Goal: Communication & Community: Answer question/provide support

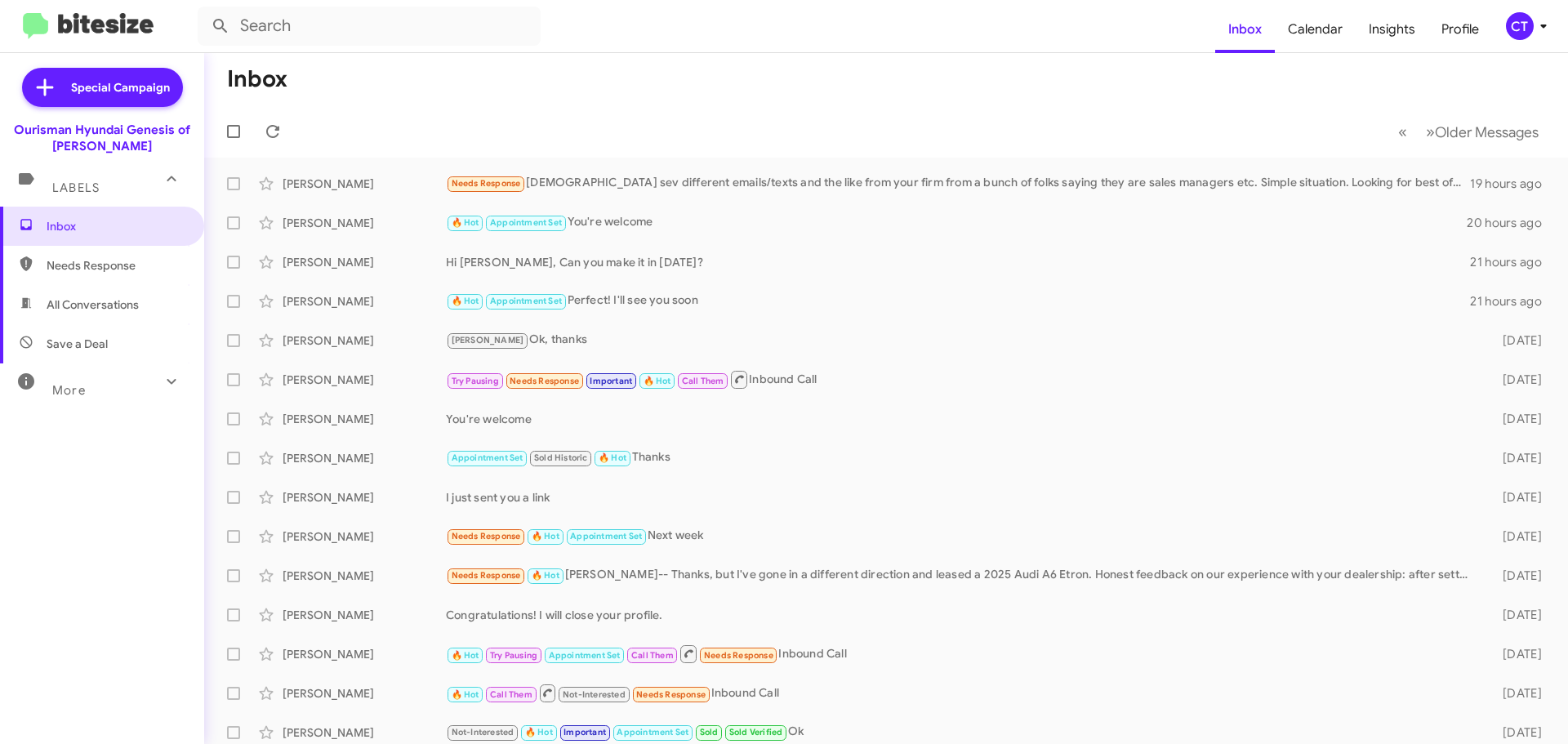
click at [1535, 32] on icon at bounding box center [1543, 25] width 19 height 19
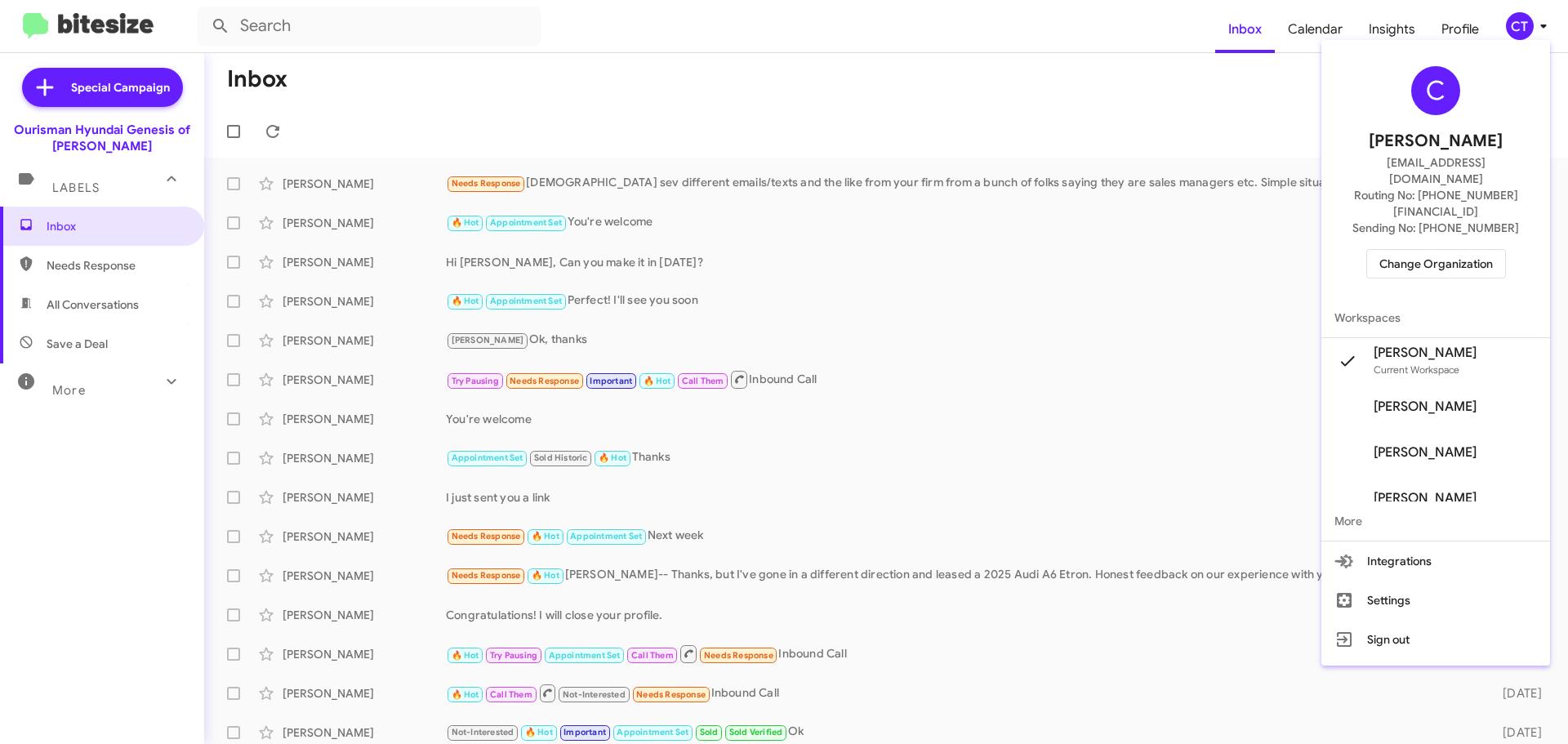
click at [1435, 250] on span "Change Organization" at bounding box center [1436, 264] width 113 height 28
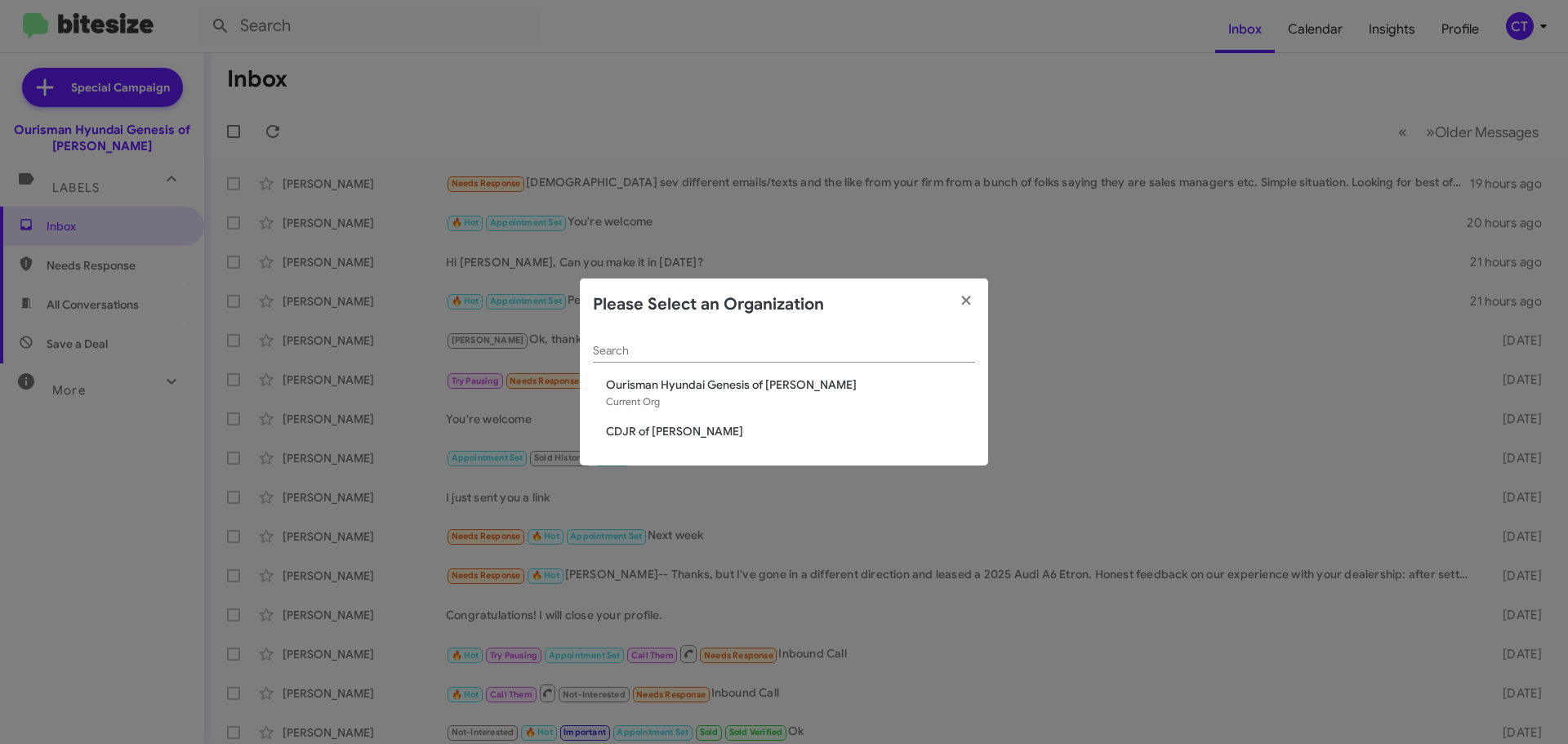
click at [650, 436] on span "CDJR of [PERSON_NAME]" at bounding box center [791, 430] width 370 height 16
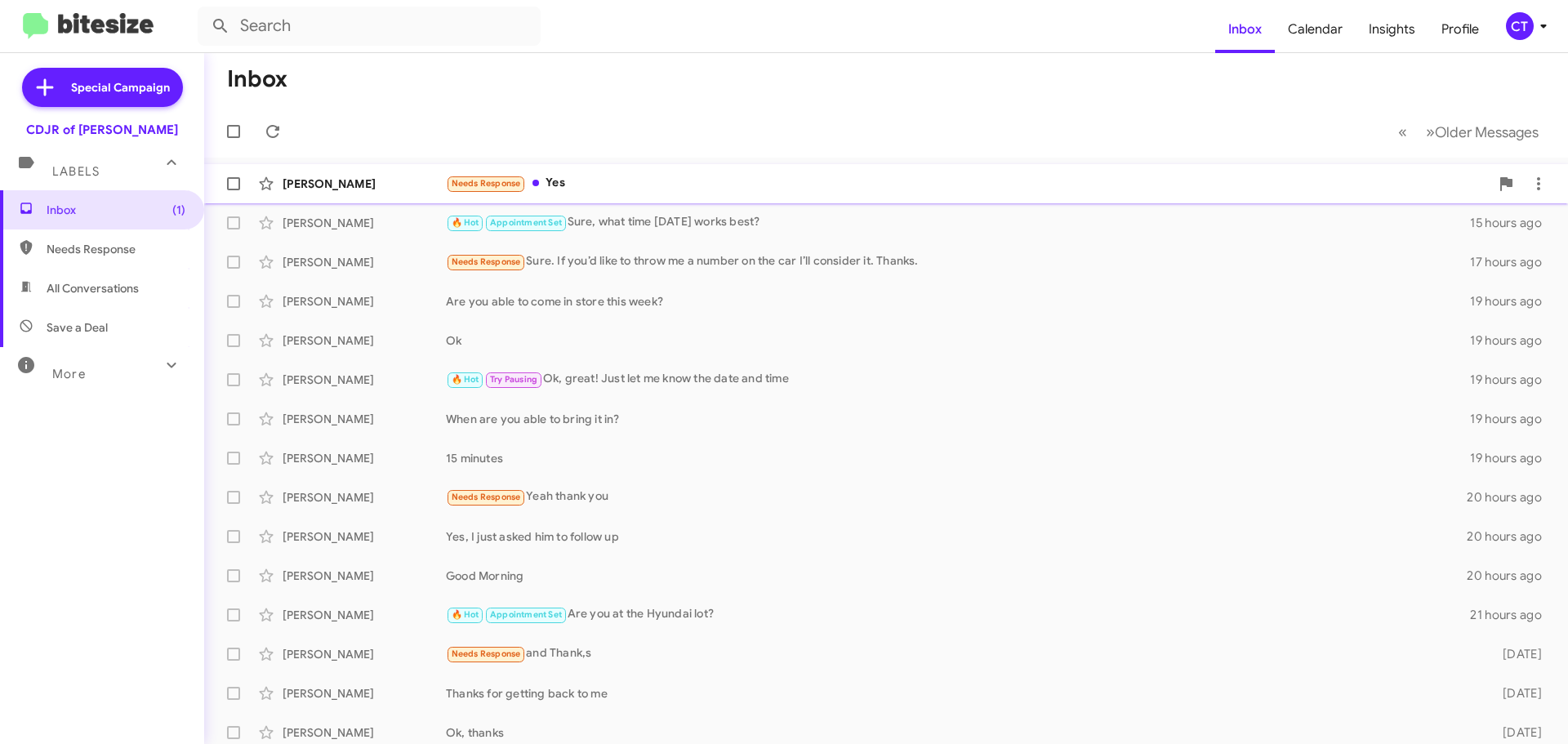
click at [639, 182] on div "Needs Response Yes" at bounding box center [968, 183] width 1044 height 19
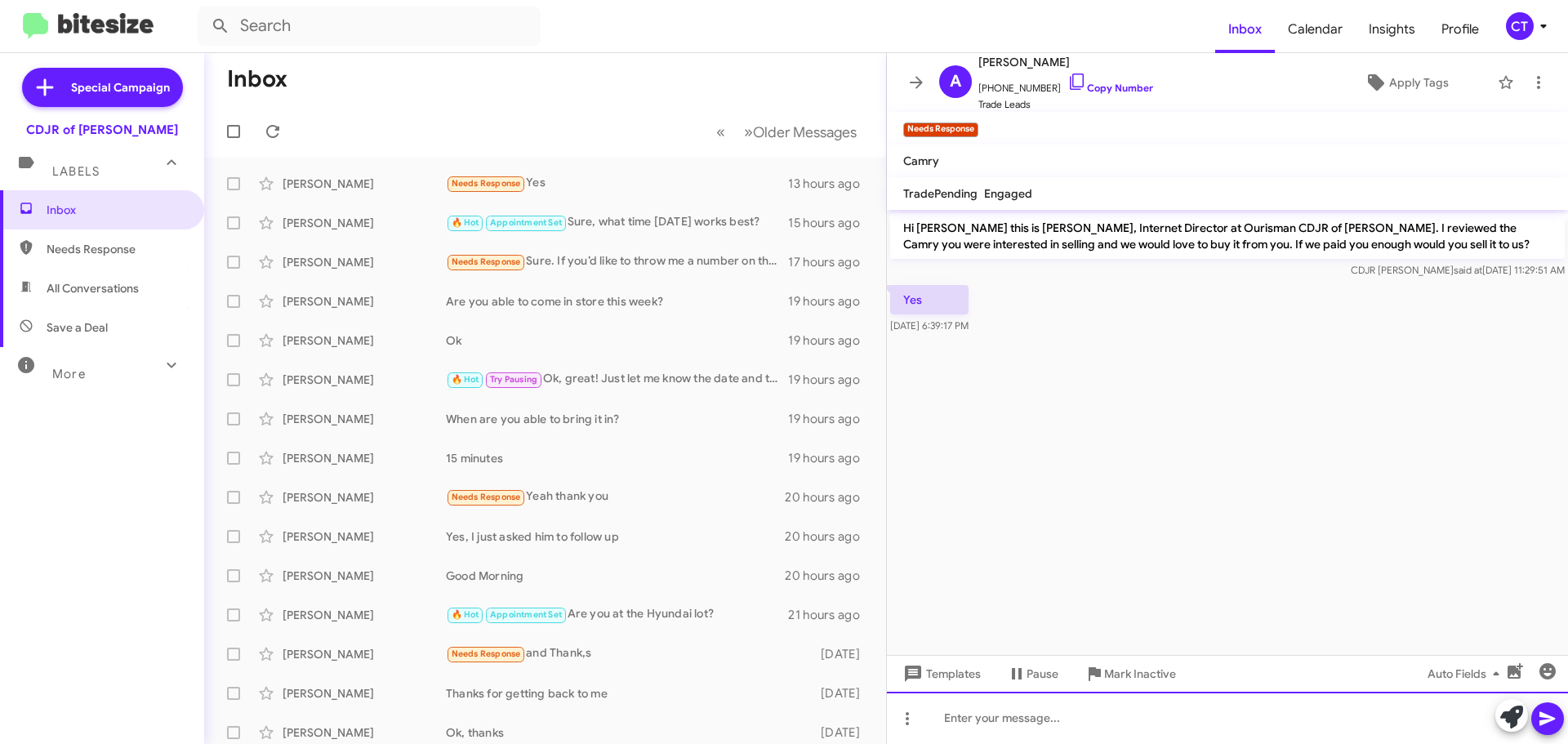
click at [1072, 736] on div at bounding box center [1228, 718] width 682 height 52
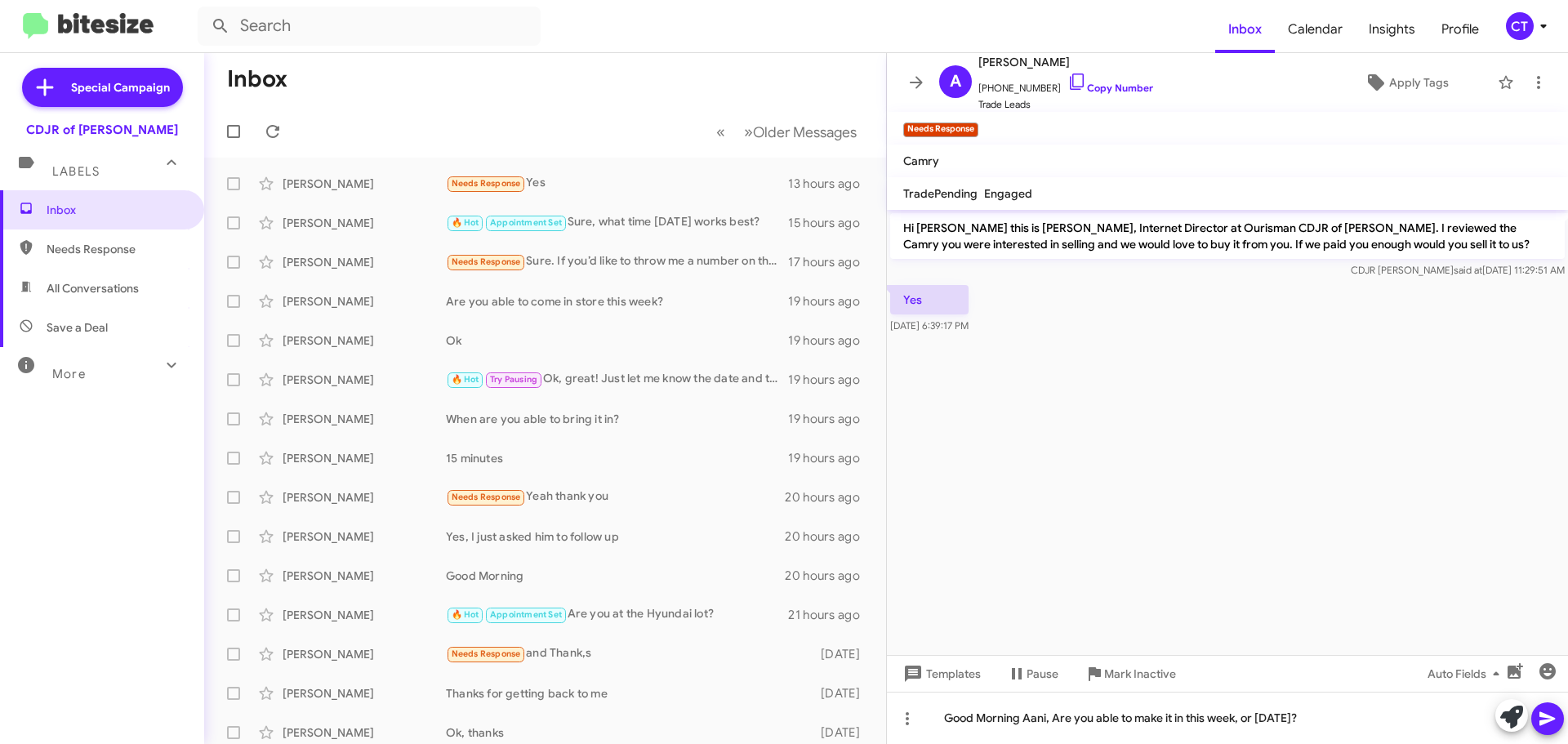
click at [1554, 725] on icon at bounding box center [1548, 718] width 19 height 19
